Goal: Information Seeking & Learning: Learn about a topic

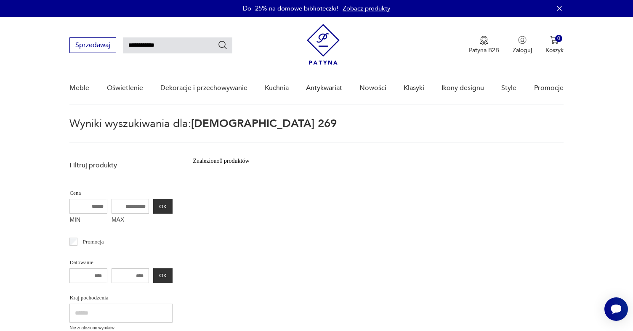
click at [160, 46] on input "**********" at bounding box center [177, 45] width 109 height 16
type input "********"
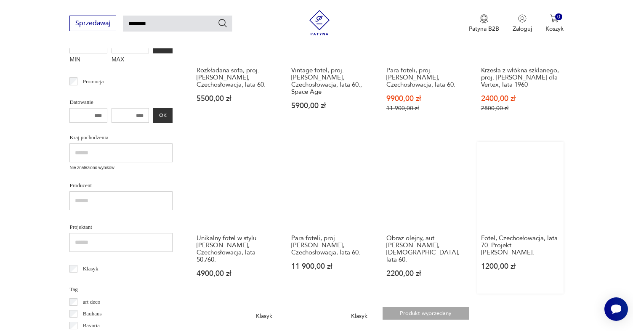
scroll to position [210, 0]
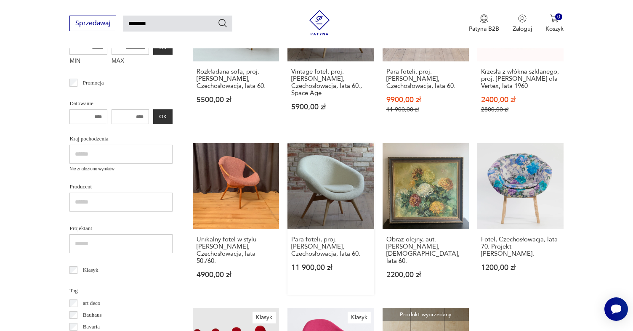
click at [300, 160] on link "Para foteli, proj. [PERSON_NAME], Czechosłowacja, lata 60. 11 900,00 zł" at bounding box center [331, 219] width 86 height 152
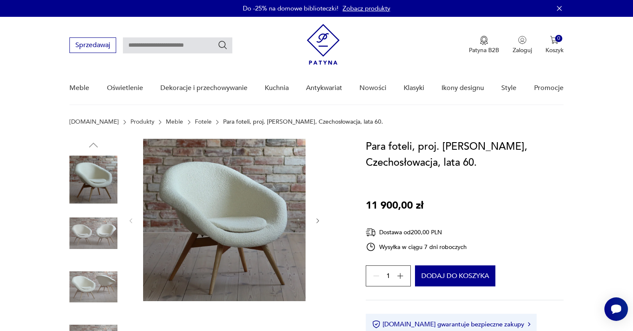
click at [109, 239] on img at bounding box center [93, 234] width 48 height 48
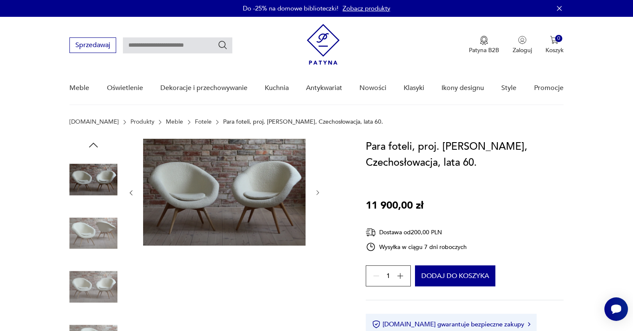
click at [99, 233] on img at bounding box center [93, 234] width 48 height 48
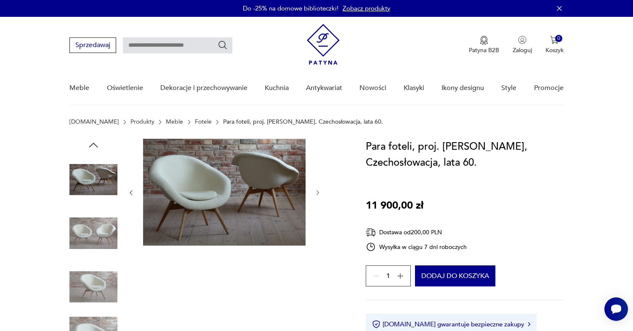
click at [237, 191] on img at bounding box center [224, 192] width 163 height 107
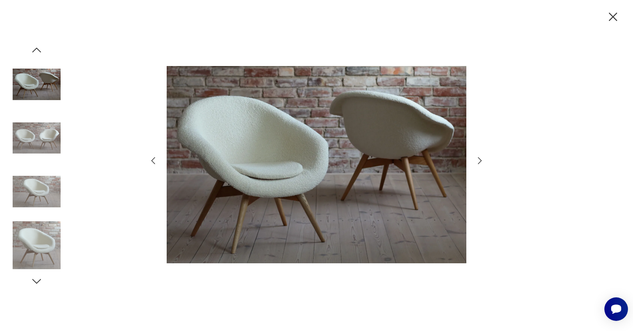
click at [478, 160] on icon "button" at bounding box center [480, 161] width 10 height 10
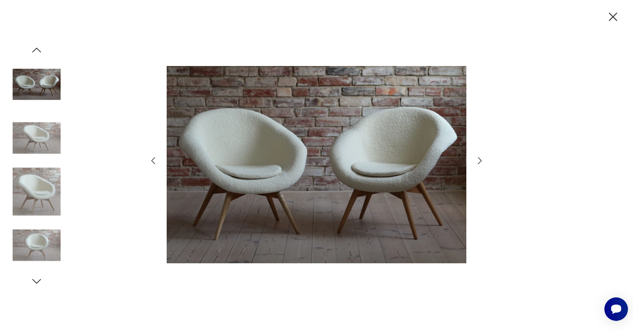
click at [478, 160] on icon "button" at bounding box center [480, 161] width 10 height 10
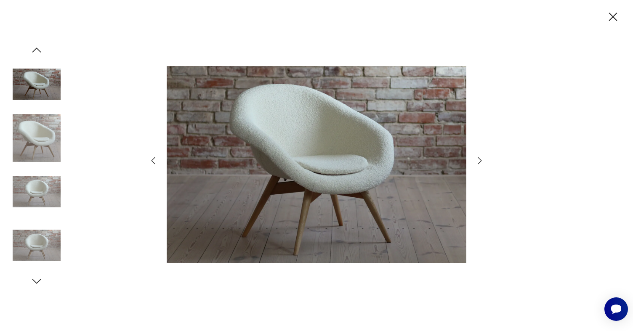
click at [478, 160] on icon "button" at bounding box center [480, 161] width 10 height 10
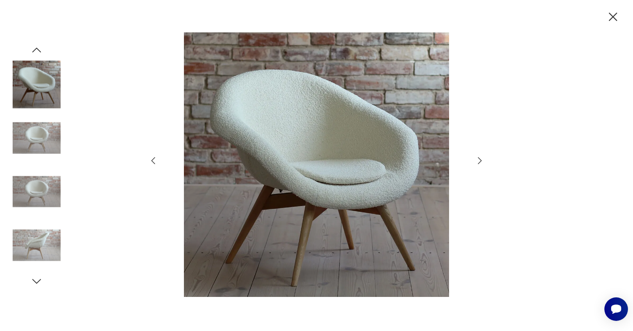
click at [478, 160] on icon "button" at bounding box center [480, 161] width 10 height 10
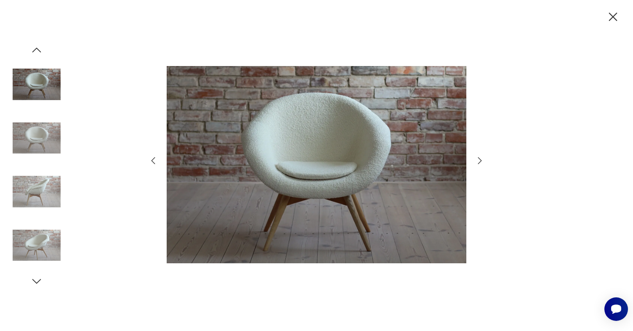
click at [478, 160] on icon "button" at bounding box center [480, 161] width 10 height 10
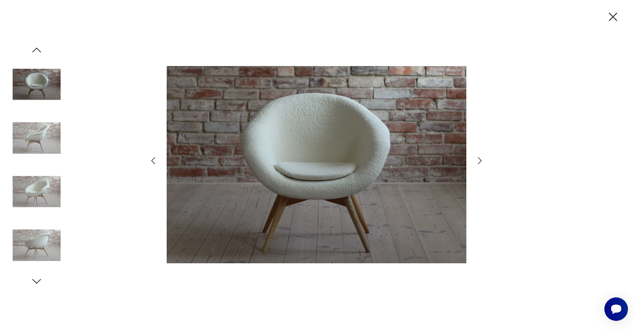
click at [478, 160] on icon "button" at bounding box center [480, 161] width 10 height 10
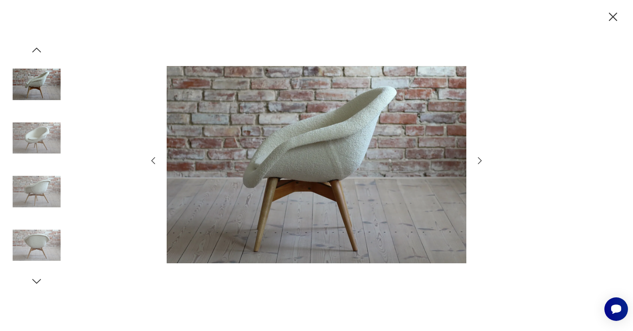
click at [478, 160] on icon "button" at bounding box center [480, 161] width 10 height 10
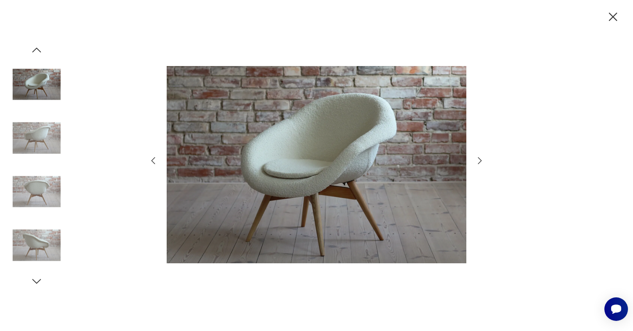
click at [478, 160] on icon "button" at bounding box center [480, 161] width 10 height 10
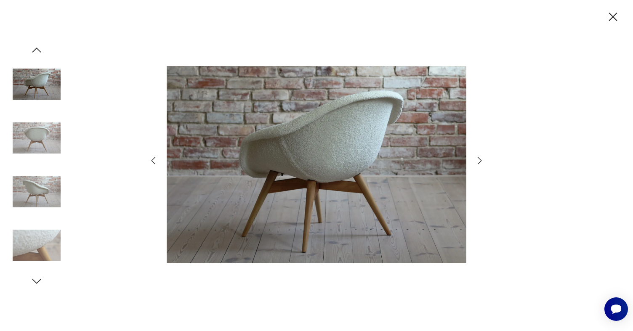
click at [478, 160] on icon "button" at bounding box center [480, 161] width 10 height 10
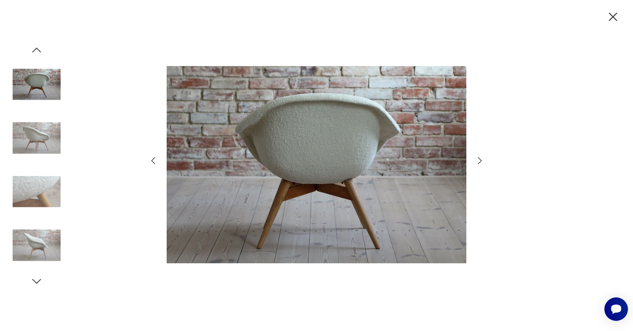
click at [478, 160] on icon "button" at bounding box center [480, 161] width 10 height 10
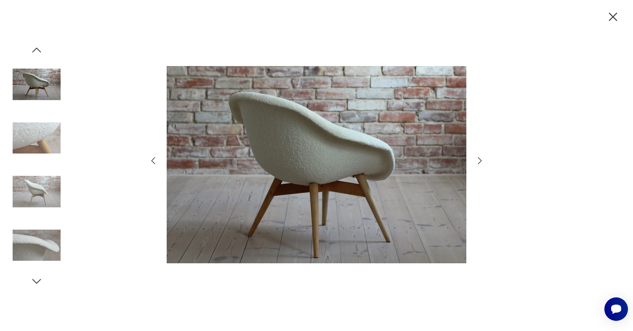
click at [478, 160] on icon "button" at bounding box center [480, 161] width 10 height 10
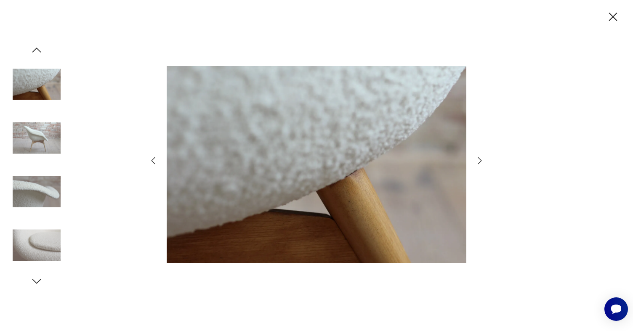
click at [478, 160] on icon "button" at bounding box center [480, 161] width 10 height 10
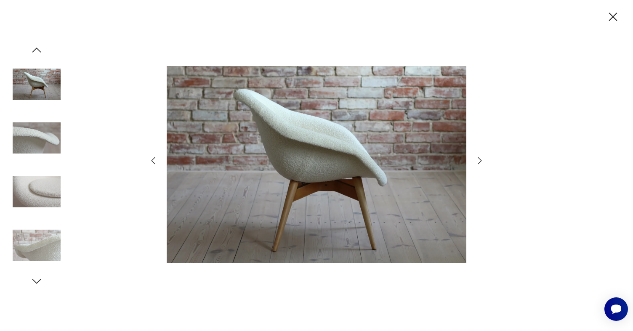
click at [478, 160] on icon "button" at bounding box center [480, 161] width 10 height 10
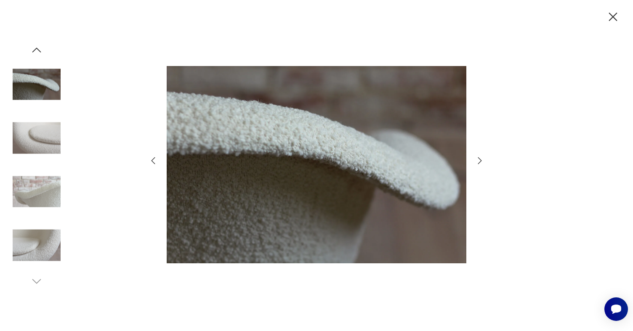
click at [478, 160] on icon "button" at bounding box center [480, 161] width 10 height 10
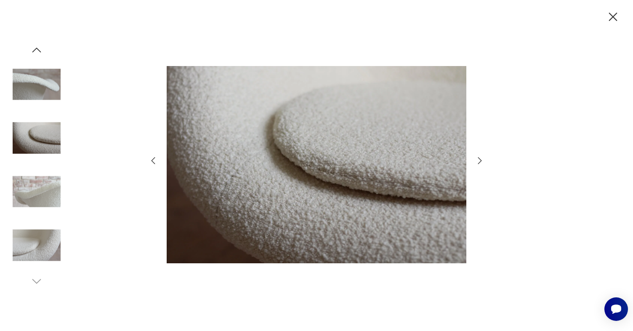
click at [610, 20] on icon "button" at bounding box center [613, 17] width 8 height 8
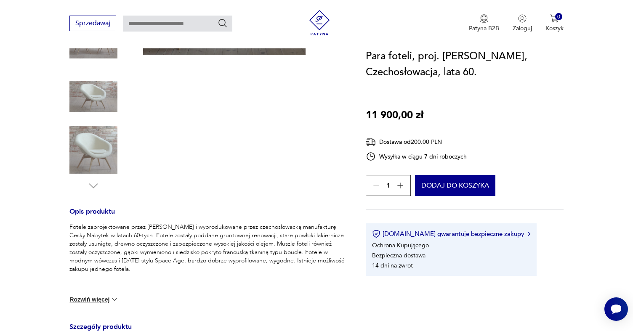
scroll to position [249, 0]
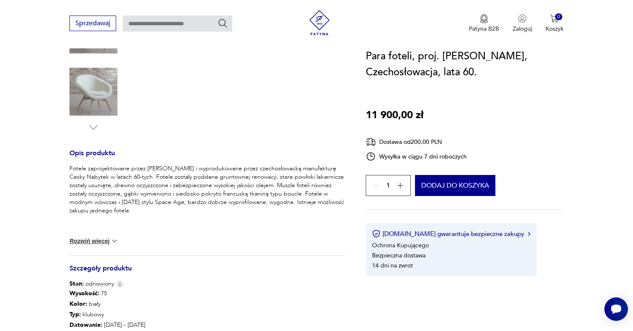
drag, startPoint x: 67, startPoint y: 168, endPoint x: 191, endPoint y: 224, distance: 135.7
click at [191, 224] on section "Opis produktu Fotele zaprojektowane przez [PERSON_NAME] i wyprodukowane przez c…" at bounding box center [316, 170] width 633 height 561
copy p "Fotele zaprojektowane przez [PERSON_NAME] i wyprodukowane przez czechosłowacką …"
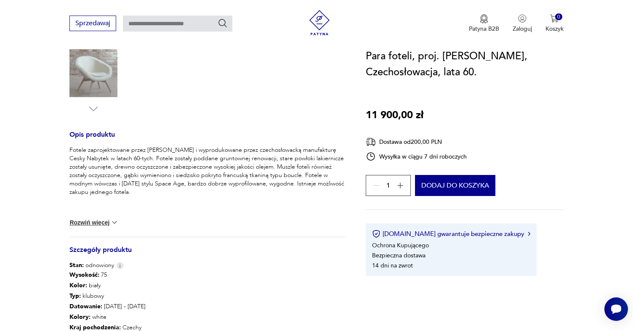
scroll to position [262, 0]
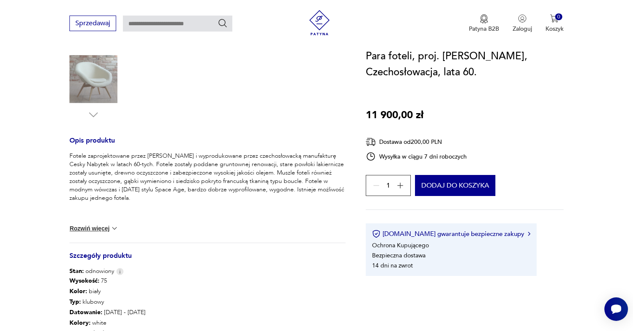
copy p "Fotele zaprojektowane przez [PERSON_NAME] i wyprodukowane przez czechosłowacką …"
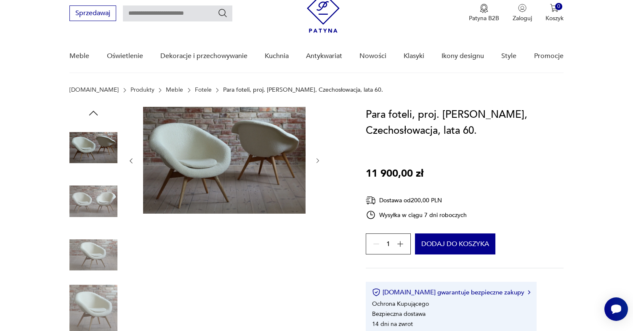
scroll to position [22, 0]
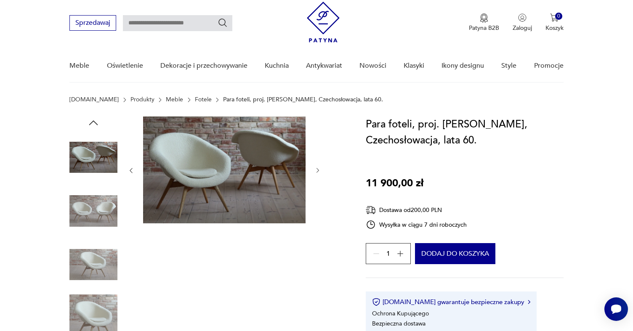
click at [213, 157] on img at bounding box center [224, 170] width 163 height 107
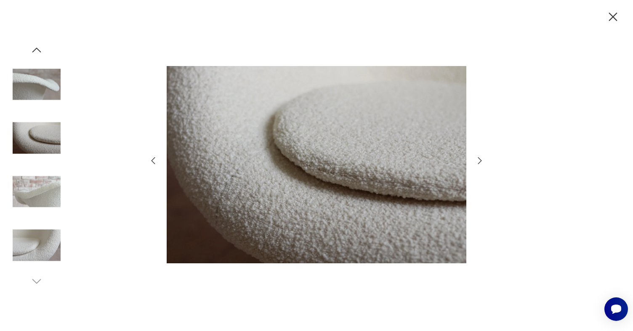
drag, startPoint x: 310, startPoint y: 147, endPoint x: 38, endPoint y: 88, distance: 278.3
click at [37, 84] on img at bounding box center [37, 85] width 48 height 48
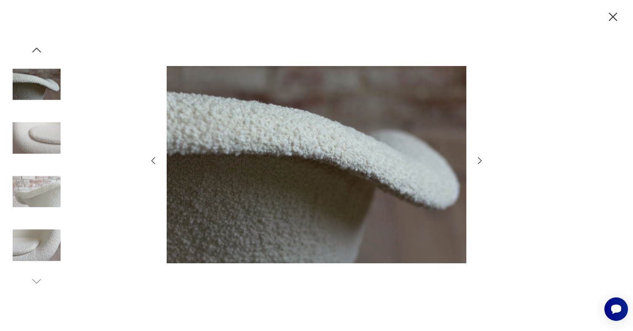
click at [155, 161] on icon "button" at bounding box center [153, 161] width 10 height 10
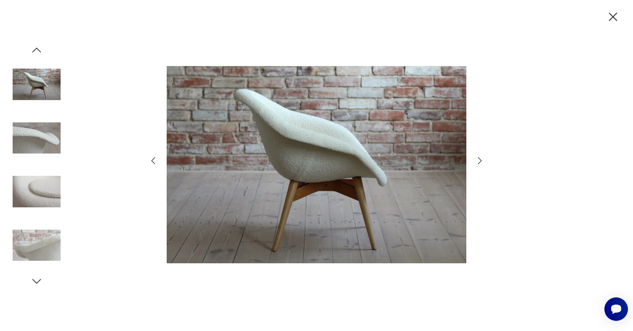
click at [155, 161] on icon "button" at bounding box center [153, 161] width 10 height 10
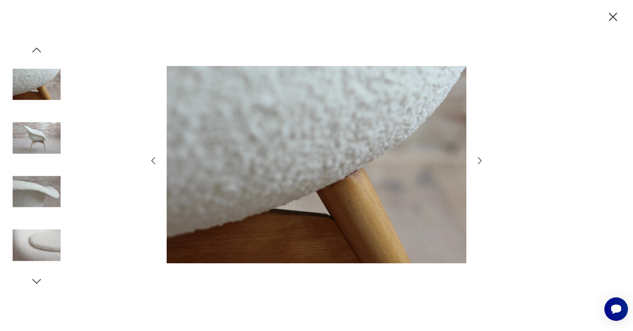
click at [156, 161] on icon "button" at bounding box center [153, 161] width 10 height 10
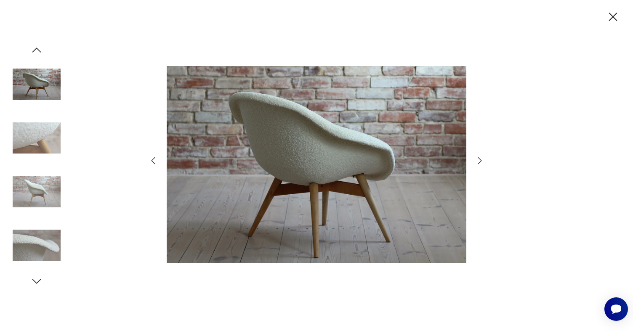
click at [156, 161] on icon "button" at bounding box center [153, 161] width 10 height 10
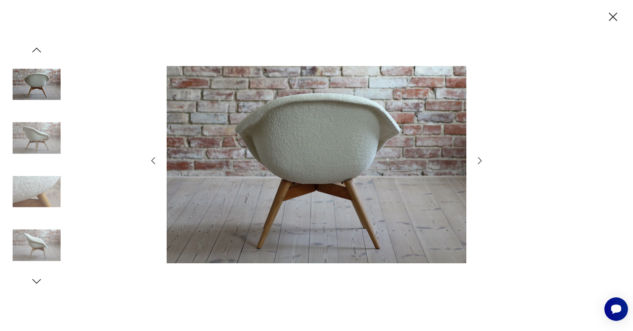
click at [156, 161] on icon "button" at bounding box center [153, 161] width 10 height 10
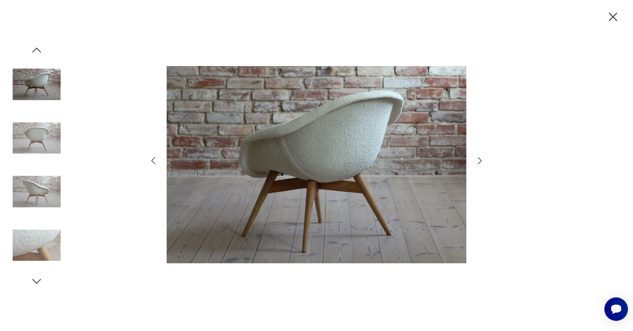
click at [156, 161] on icon "button" at bounding box center [153, 161] width 10 height 10
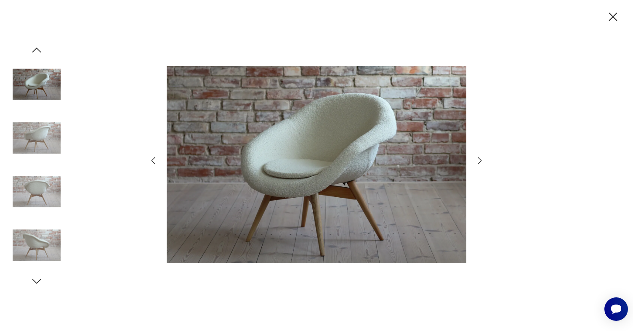
click at [155, 161] on icon "button" at bounding box center [153, 161] width 10 height 10
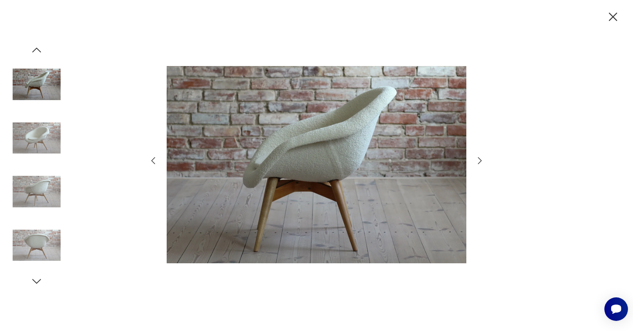
click at [155, 161] on icon "button" at bounding box center [153, 161] width 10 height 10
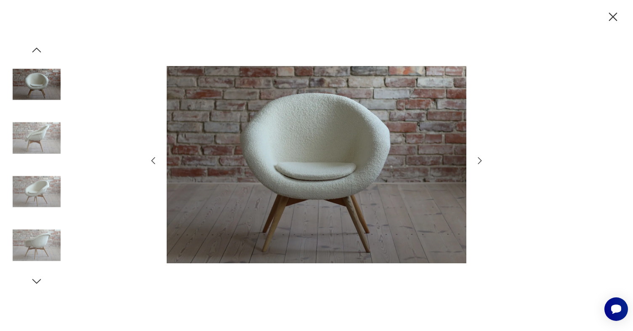
click at [155, 161] on icon "button" at bounding box center [153, 161] width 10 height 10
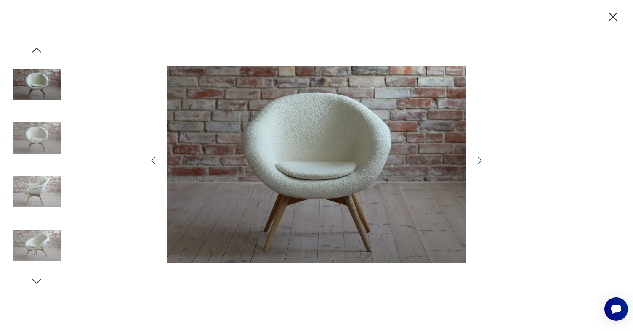
click at [155, 161] on icon "button" at bounding box center [153, 161] width 10 height 10
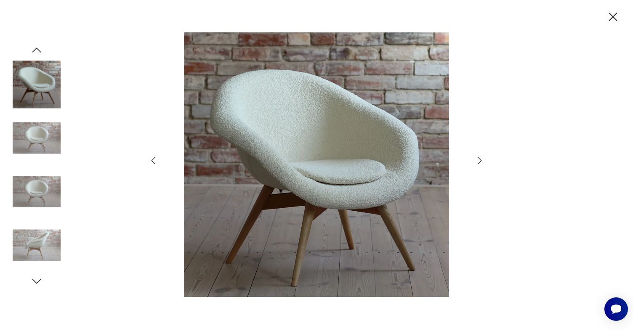
click at [155, 161] on icon "button" at bounding box center [153, 161] width 10 height 10
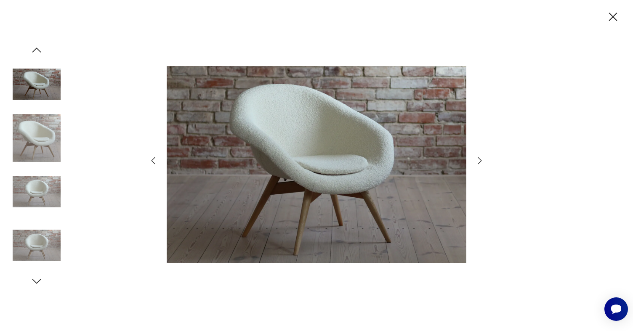
click at [155, 161] on icon "button" at bounding box center [153, 161] width 10 height 10
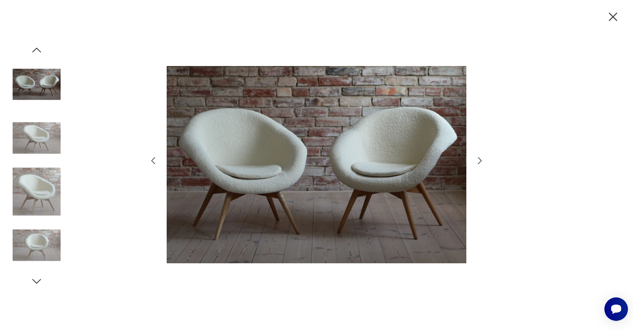
drag, startPoint x: 342, startPoint y: 134, endPoint x: 52, endPoint y: 147, distance: 290.8
click at [52, 147] on img at bounding box center [37, 138] width 48 height 48
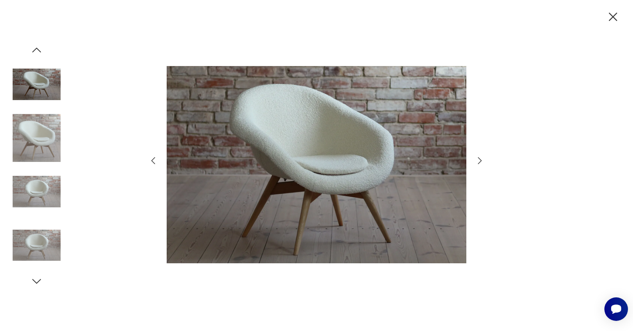
click at [37, 282] on icon "button" at bounding box center [36, 281] width 13 height 13
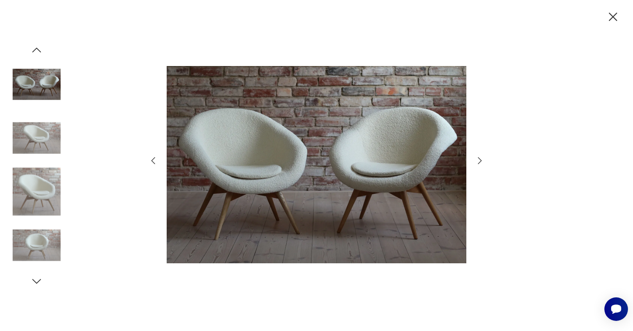
click at [37, 282] on icon "button" at bounding box center [36, 281] width 13 height 13
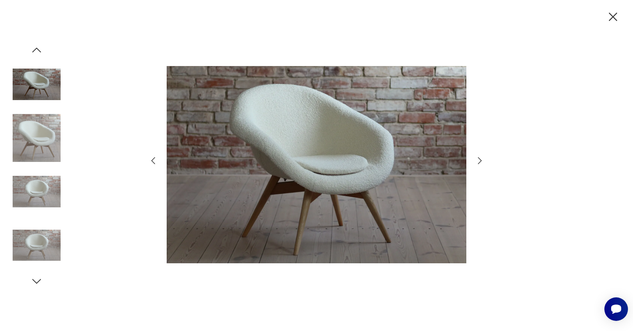
click at [37, 282] on icon "button" at bounding box center [36, 281] width 13 height 13
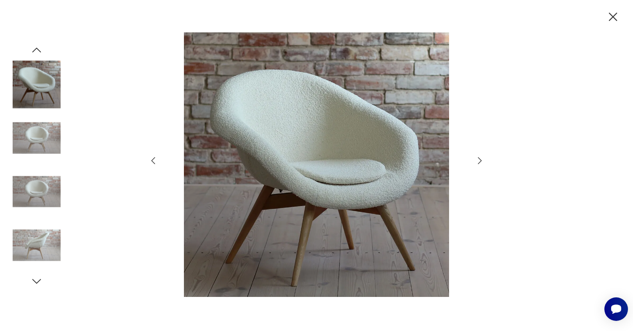
click at [37, 282] on icon "button" at bounding box center [36, 281] width 13 height 13
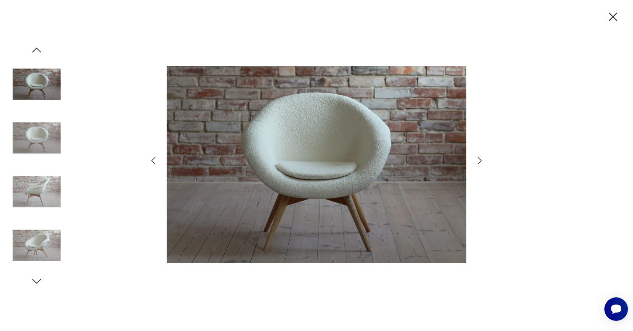
click at [37, 282] on icon "button" at bounding box center [36, 281] width 13 height 13
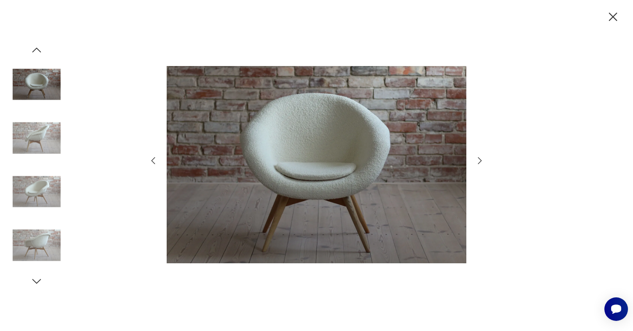
click at [37, 282] on icon "button" at bounding box center [36, 281] width 13 height 13
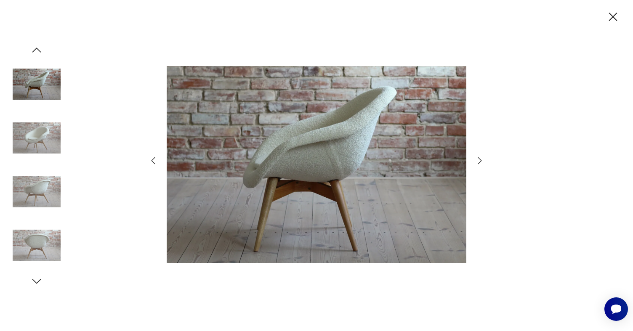
click at [37, 282] on icon "button" at bounding box center [36, 281] width 13 height 13
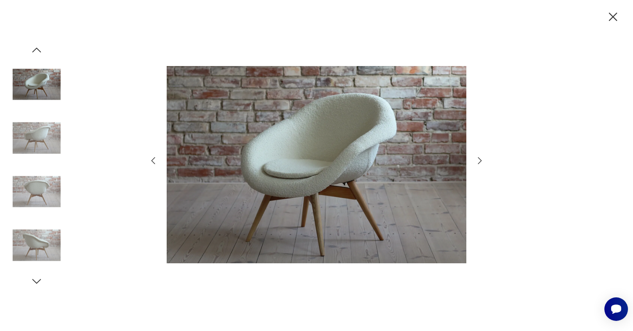
click at [37, 188] on img at bounding box center [37, 192] width 48 height 48
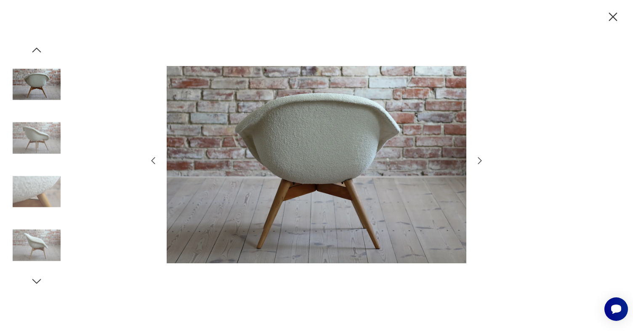
click at [38, 279] on icon "button" at bounding box center [36, 281] width 13 height 13
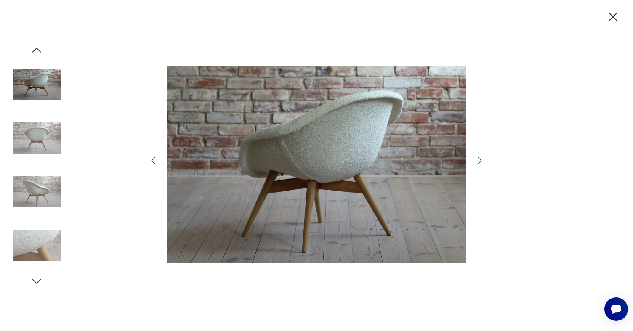
click at [37, 279] on icon "button" at bounding box center [36, 281] width 13 height 13
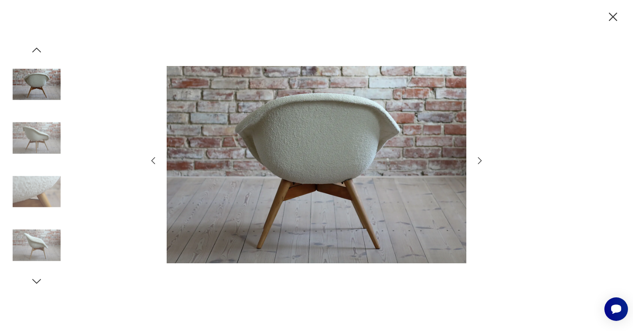
click at [37, 137] on img at bounding box center [37, 138] width 48 height 48
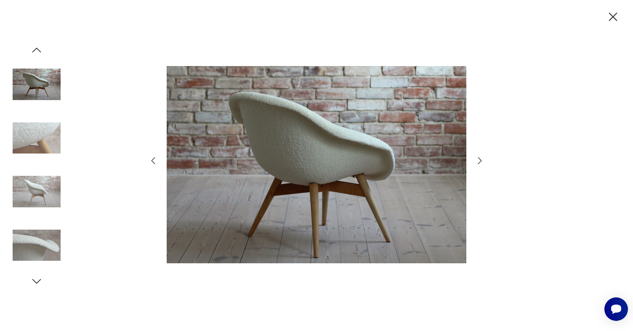
click at [41, 202] on img at bounding box center [37, 192] width 48 height 48
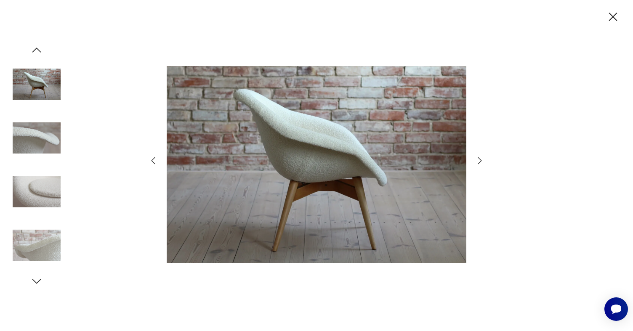
click at [38, 279] on icon "button" at bounding box center [36, 281] width 13 height 13
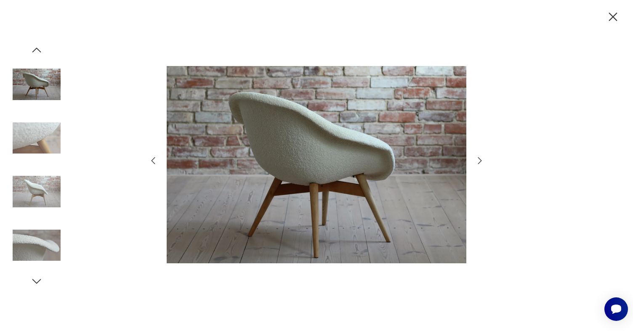
click at [38, 279] on icon "button" at bounding box center [36, 281] width 13 height 13
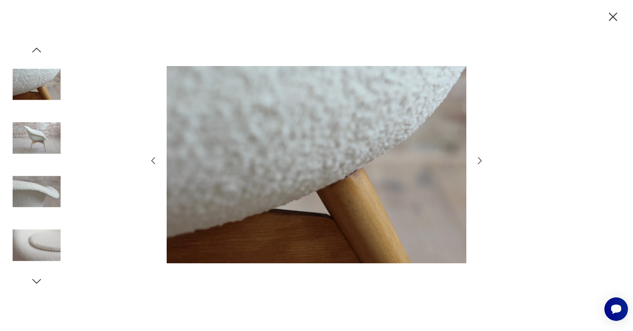
click at [38, 279] on icon "button" at bounding box center [36, 281] width 13 height 13
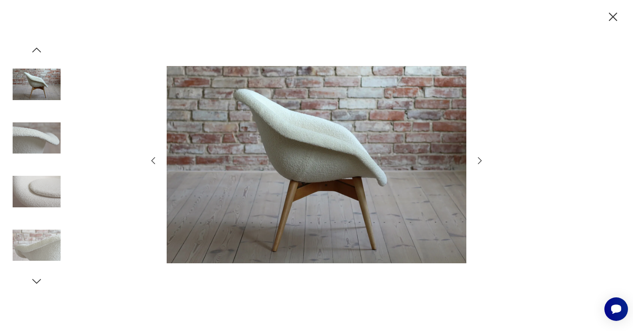
click at [38, 279] on icon "button" at bounding box center [36, 281] width 13 height 13
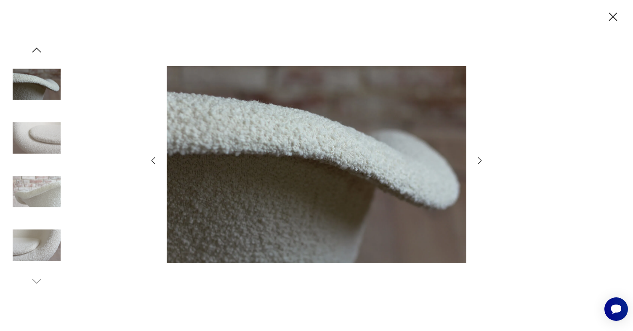
click at [37, 127] on img at bounding box center [37, 138] width 48 height 48
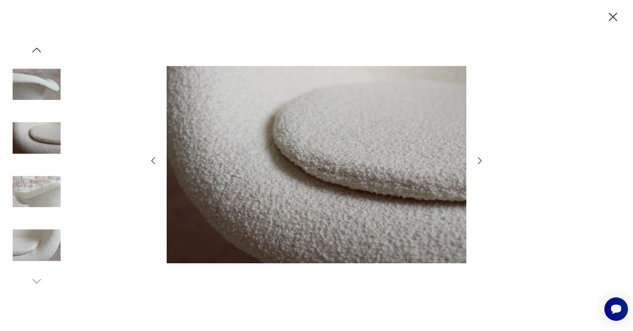
drag, startPoint x: 326, startPoint y: 169, endPoint x: 21, endPoint y: 245, distance: 313.7
click at [22, 245] on img at bounding box center [37, 245] width 48 height 48
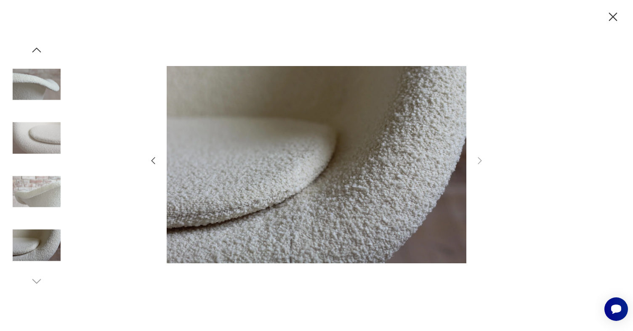
click at [50, 202] on img at bounding box center [37, 192] width 48 height 48
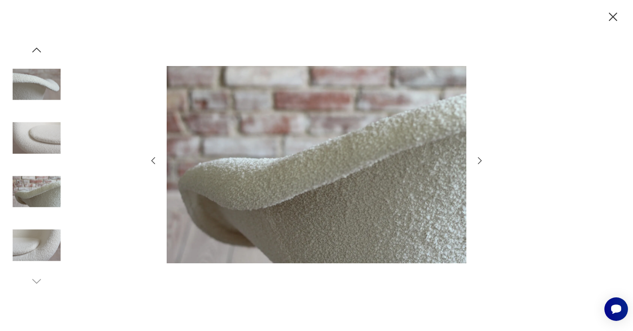
click at [39, 143] on img at bounding box center [37, 138] width 48 height 48
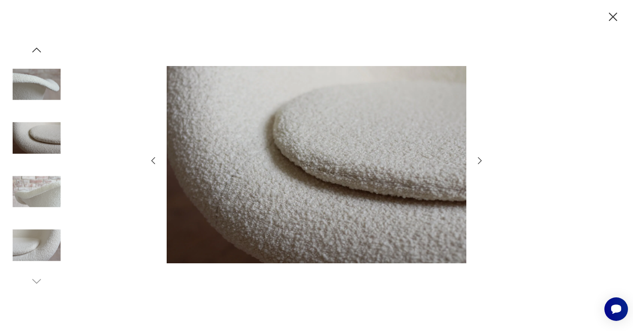
type input "********"
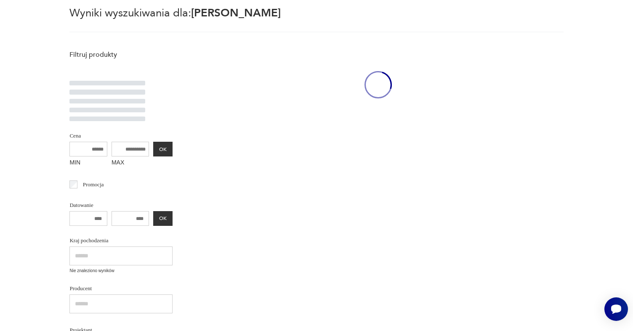
scroll to position [210, 0]
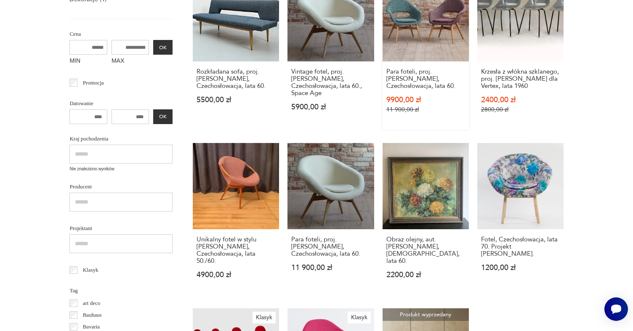
click at [407, 34] on link "Sale Para foteli, proj. [PERSON_NAME], Czechosłowacja, lata 60. 9900,00 zł 11 9…" at bounding box center [426, 52] width 86 height 155
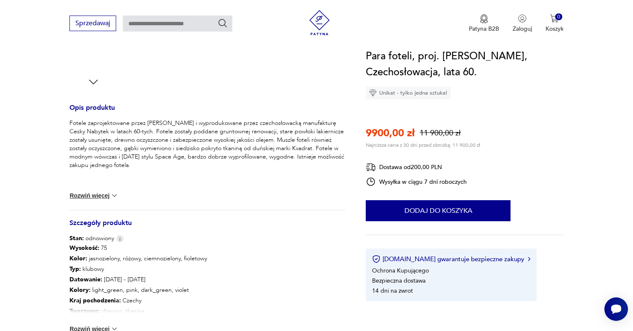
scroll to position [293, 0]
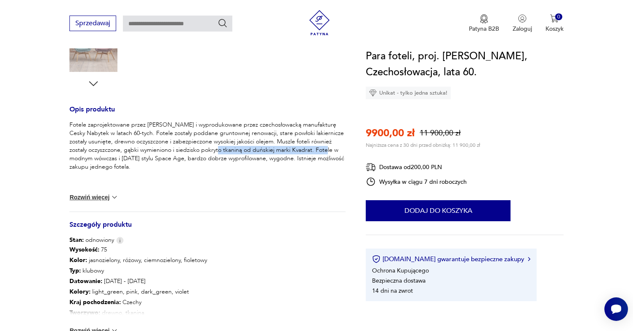
drag, startPoint x: 203, startPoint y: 149, endPoint x: 310, endPoint y: 150, distance: 107.4
click at [310, 150] on p "Fotele zaprojektowane przez [PERSON_NAME] i wyprodukowane przez czechosłowacką …" at bounding box center [207, 146] width 276 height 51
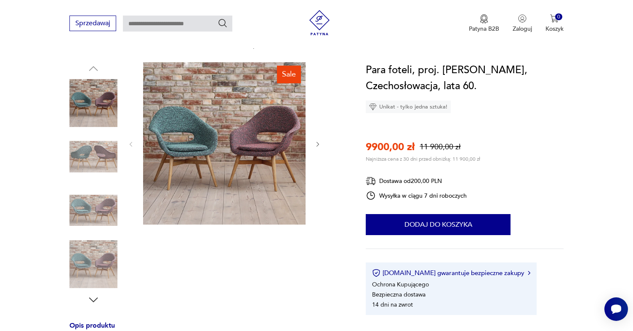
scroll to position [76, 0]
type input "********"
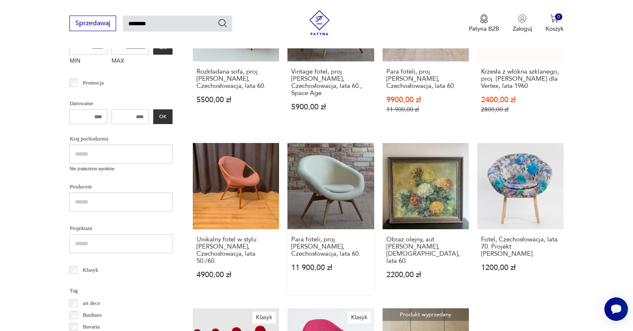
click at [301, 189] on link "Para foteli, proj. [PERSON_NAME], Czechosłowacja, lata 60. 11 900,00 zł" at bounding box center [331, 219] width 86 height 152
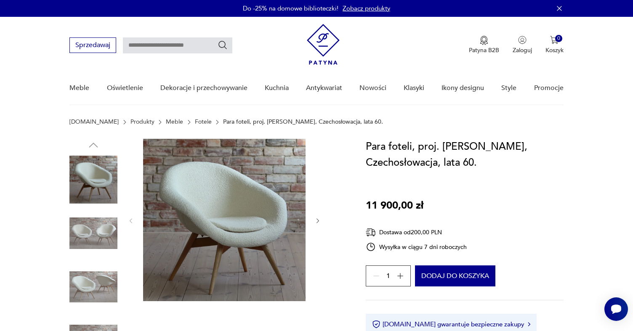
click at [262, 200] on img at bounding box center [224, 220] width 163 height 163
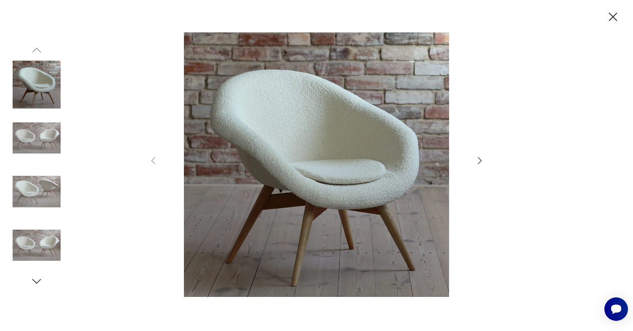
click at [479, 159] on icon "button" at bounding box center [480, 160] width 4 height 7
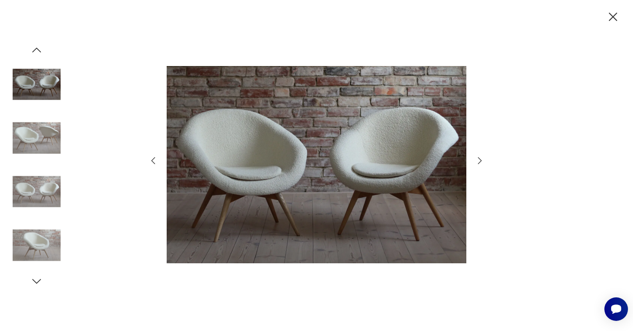
click at [479, 159] on icon "button" at bounding box center [480, 160] width 4 height 7
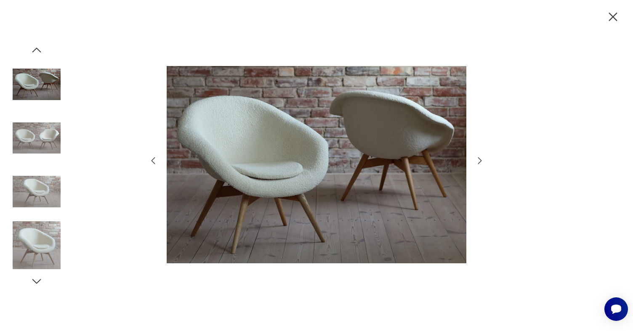
drag, startPoint x: 602, startPoint y: 16, endPoint x: 607, endPoint y: 16, distance: 5.1
click at [601, 16] on div at bounding box center [316, 165] width 633 height 331
click at [607, 16] on icon "button" at bounding box center [613, 17] width 15 height 15
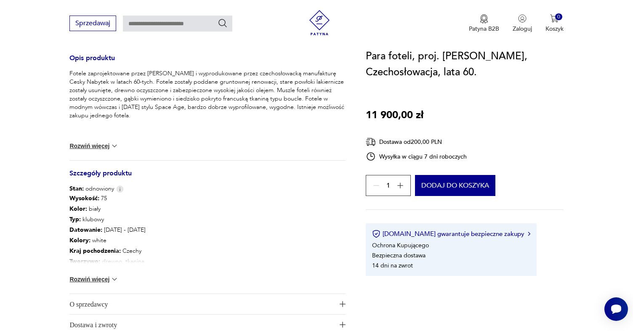
scroll to position [341, 0]
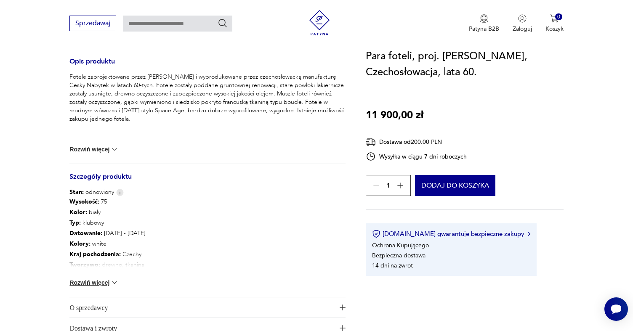
type input "********"
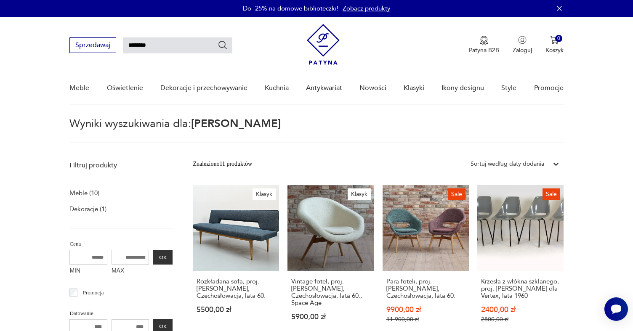
click at [145, 48] on input "********" at bounding box center [177, 45] width 109 height 16
type input "*****"
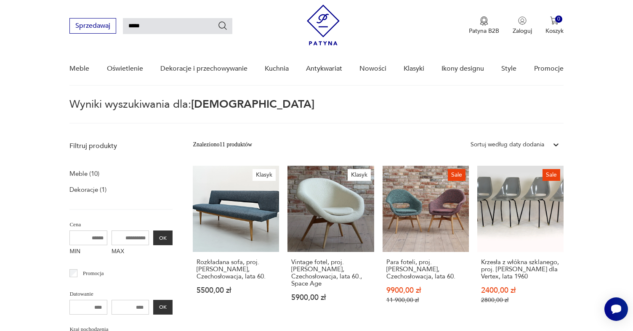
scroll to position [30, 0]
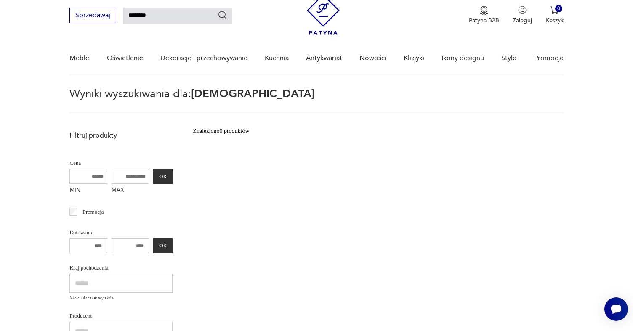
type input "********"
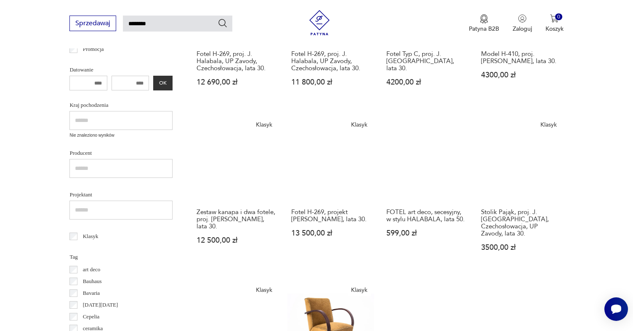
scroll to position [288, 0]
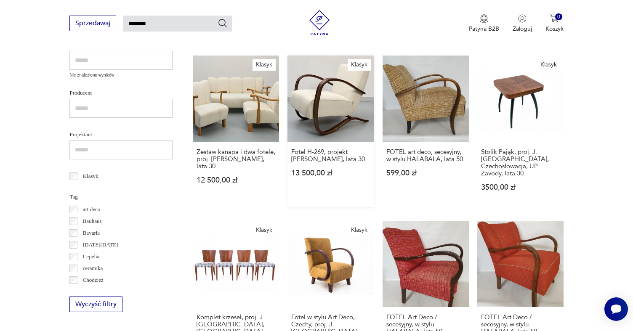
click at [324, 99] on link "Klasyk Fotel H-269, projekt [PERSON_NAME], lata 30. 13 500,00 zł" at bounding box center [331, 132] width 86 height 152
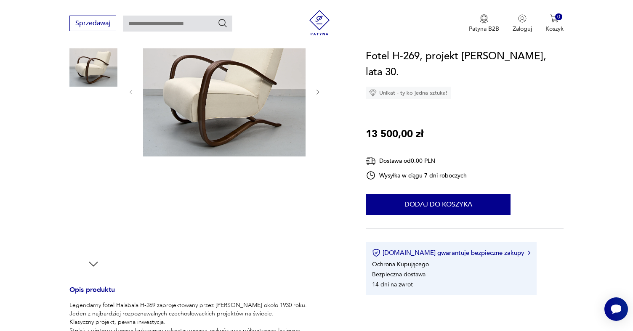
scroll to position [105, 0]
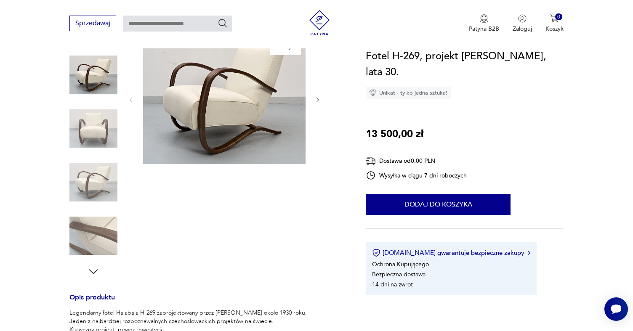
click at [218, 111] on img at bounding box center [224, 99] width 163 height 130
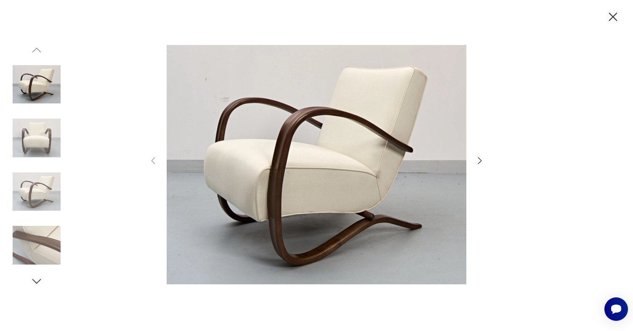
click at [611, 16] on icon "button" at bounding box center [613, 17] width 15 height 15
